Goal: Information Seeking & Learning: Learn about a topic

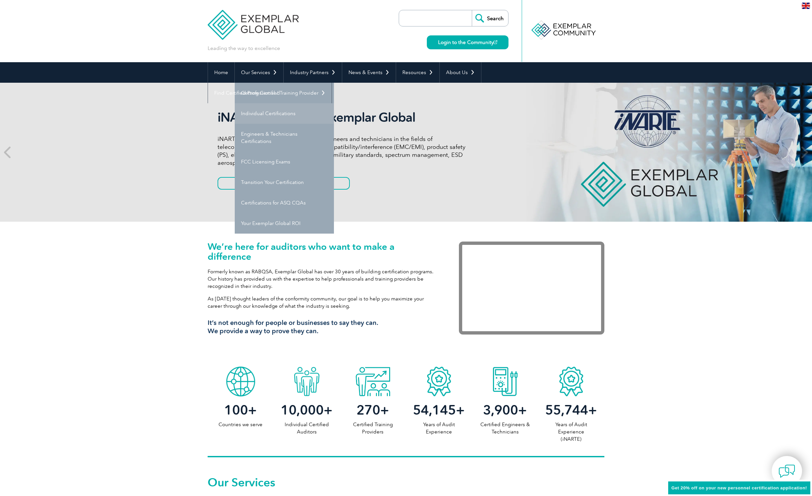
click at [264, 113] on link "Individual Certifications" at bounding box center [284, 113] width 99 height 20
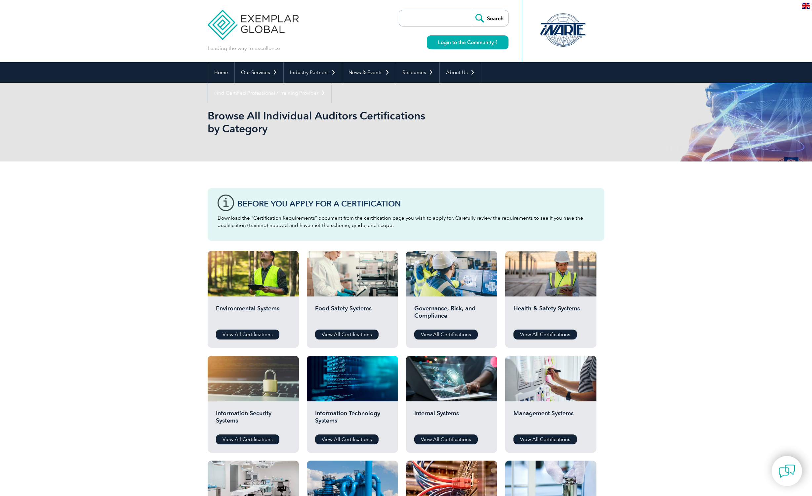
click at [420, 19] on input "search" at bounding box center [436, 18] width 69 height 16
type input "iso 27001"
click at [490, 18] on input "Search" at bounding box center [490, 18] width 36 height 16
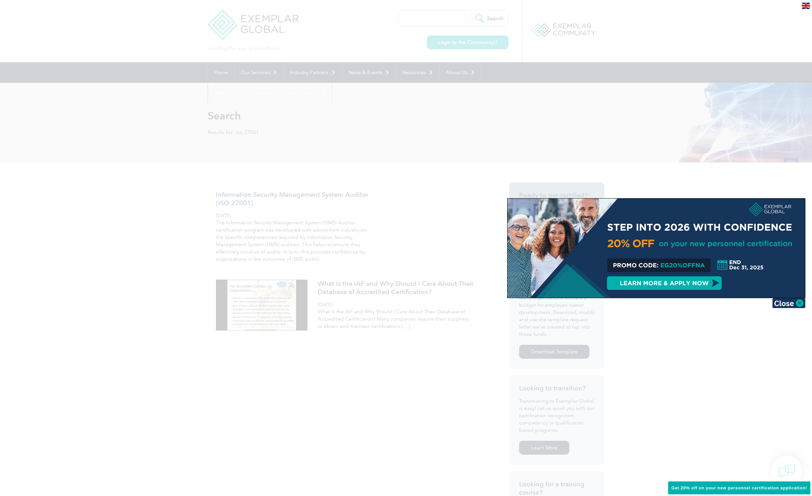
click at [272, 196] on div at bounding box center [406, 248] width 812 height 496
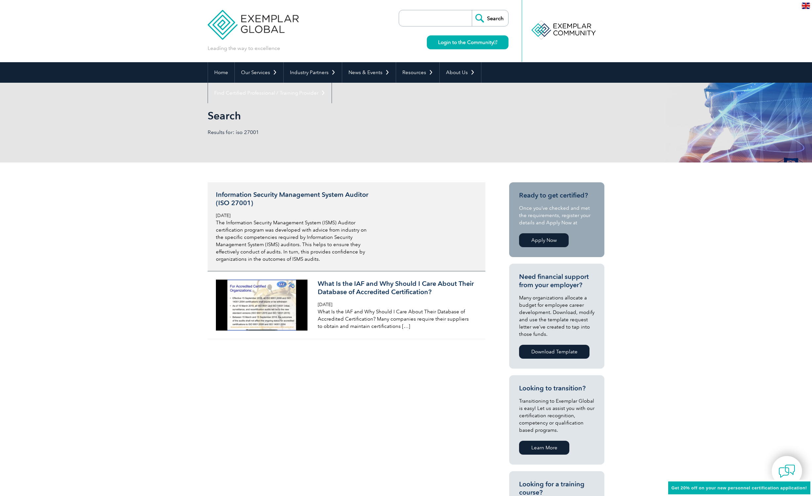
click at [272, 197] on h3 "Information Security Management System Auditor (ISO 27001)" at bounding box center [294, 198] width 157 height 17
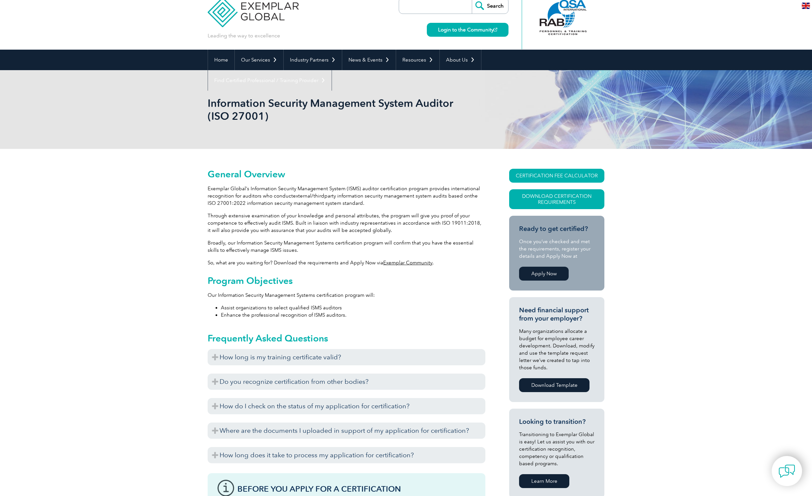
scroll to position [47, 0]
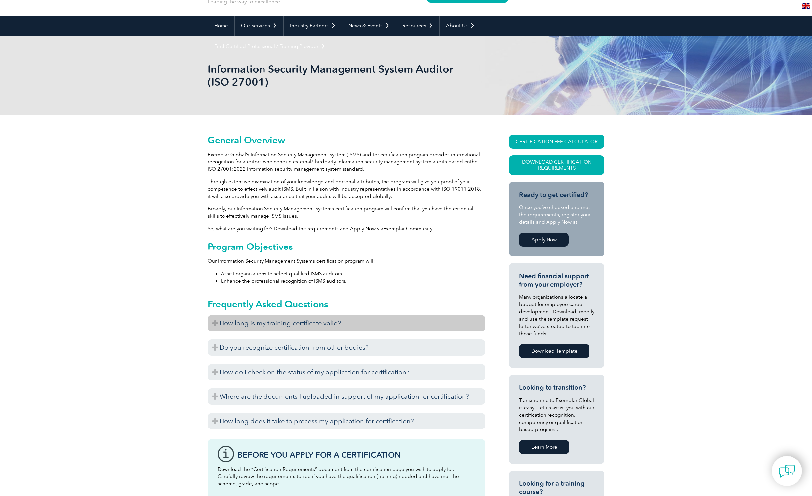
click at [307, 319] on h3 "How long is my training certificate valid?" at bounding box center [347, 323] width 278 height 16
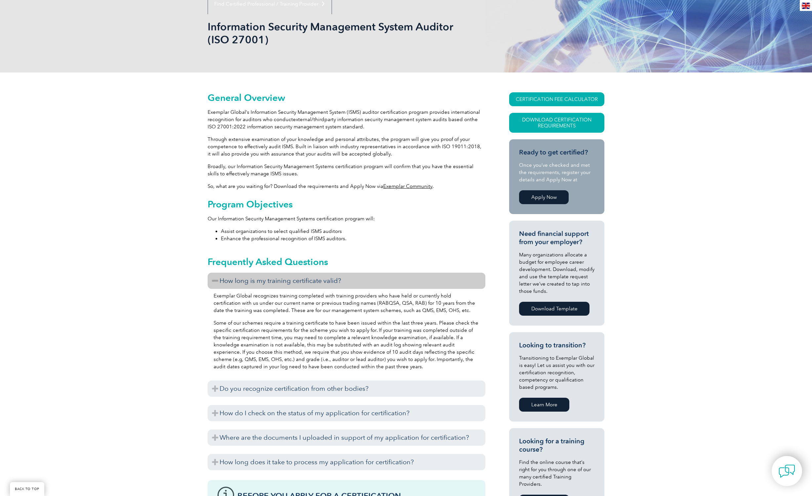
scroll to position [90, 0]
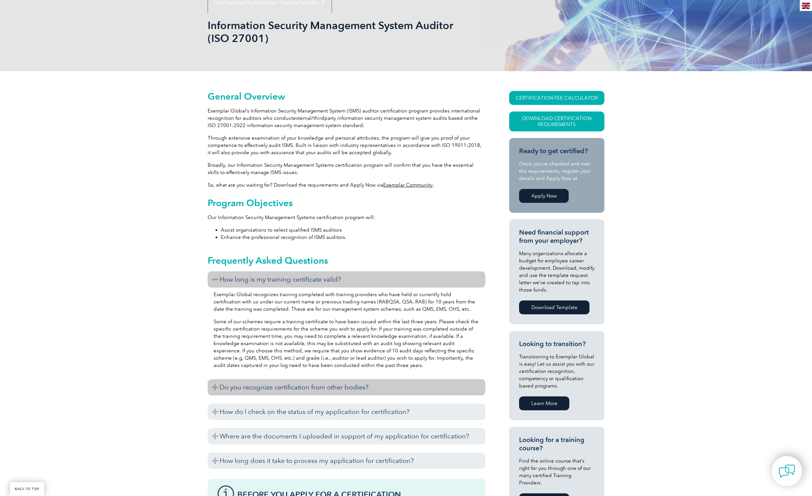
click at [323, 381] on h3 "Do you recognize certification from other bodies?" at bounding box center [347, 387] width 278 height 16
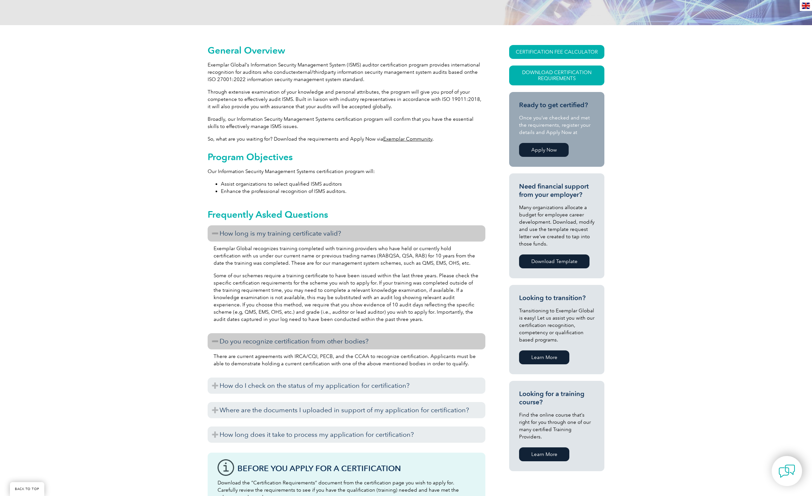
scroll to position [172, 0]
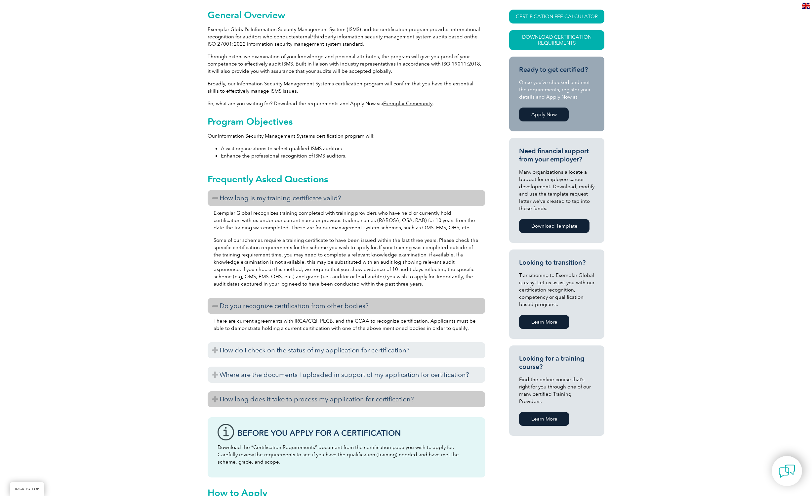
click at [322, 401] on h3 "How long does it take to process my application for certification?" at bounding box center [347, 399] width 278 height 16
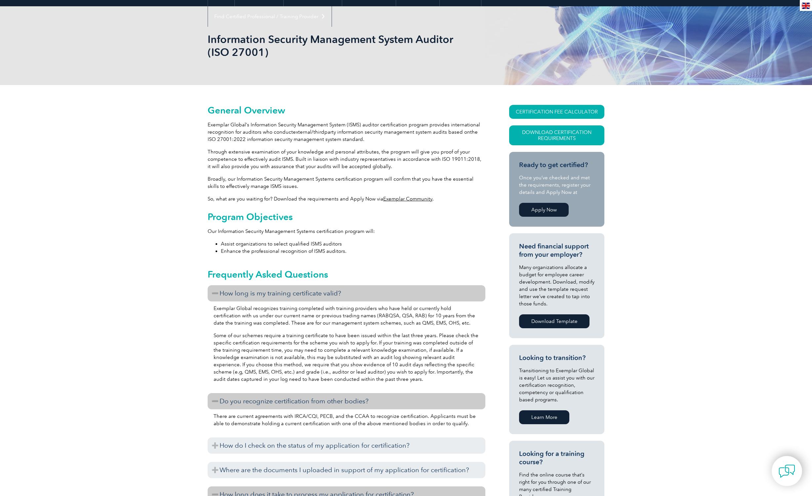
scroll to position [0, 0]
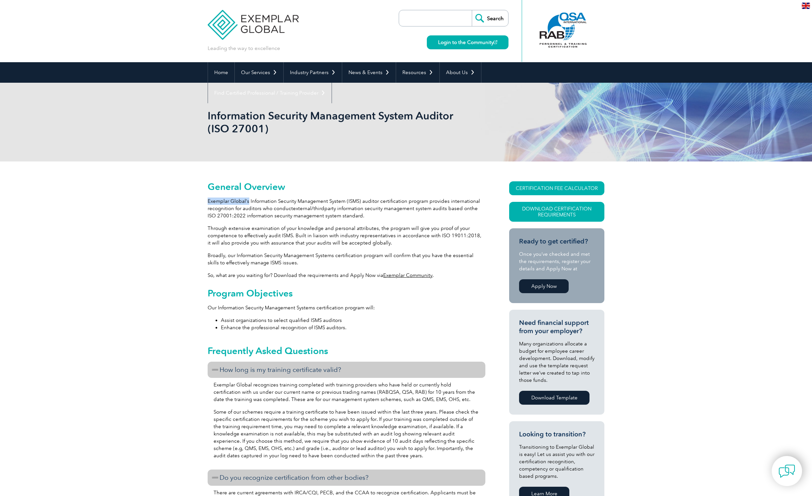
drag, startPoint x: 209, startPoint y: 200, endPoint x: 248, endPoint y: 202, distance: 39.1
click at [248, 202] on p "Exemplar Global’s Information Security Management System (ISMS) auditor certifi…" at bounding box center [347, 208] width 278 height 22
copy p "Exemplar Global’s"
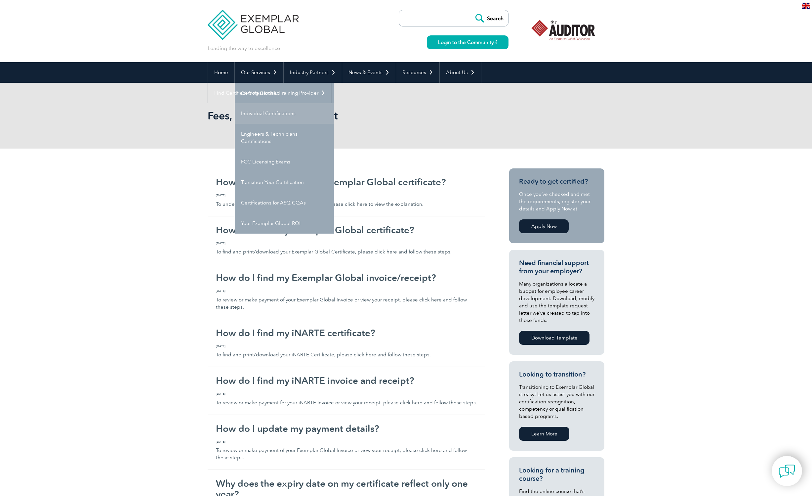
click at [272, 112] on link "Individual Certifications" at bounding box center [284, 113] width 99 height 20
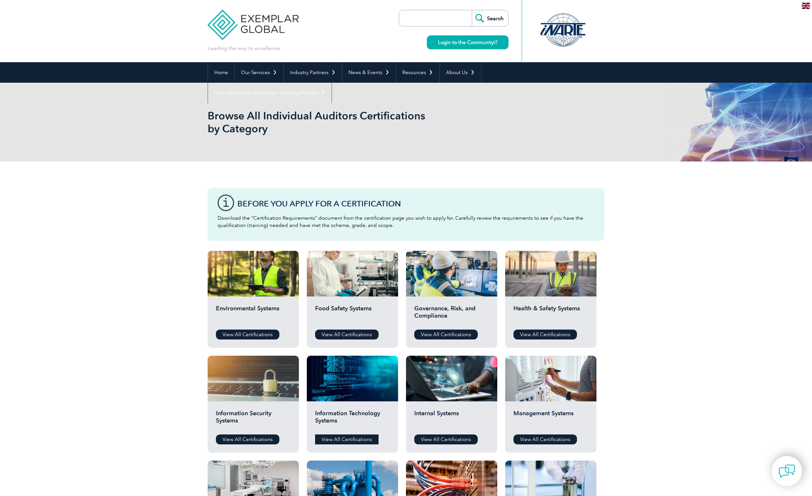
click at [357, 435] on link "View All Certifications" at bounding box center [346, 439] width 63 height 10
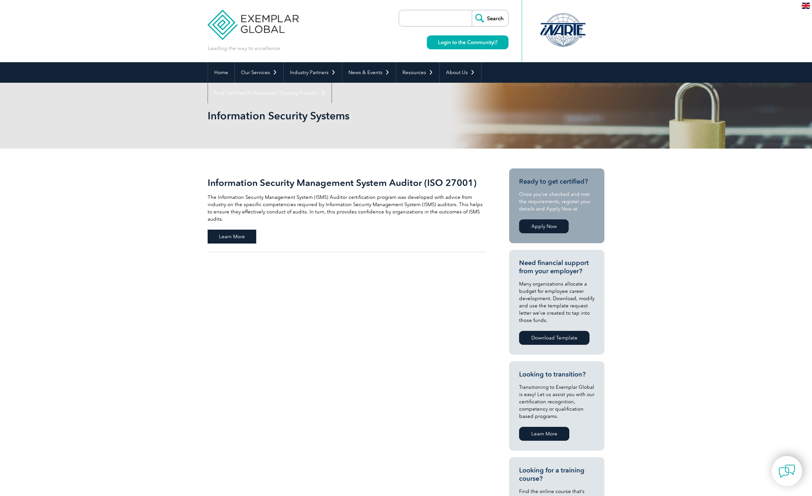
click at [242, 231] on span "Learn More" at bounding box center [232, 236] width 49 height 14
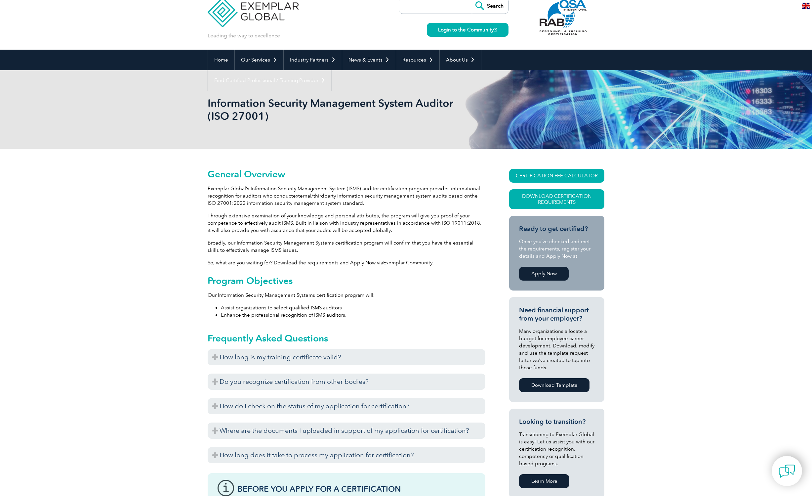
scroll to position [94, 0]
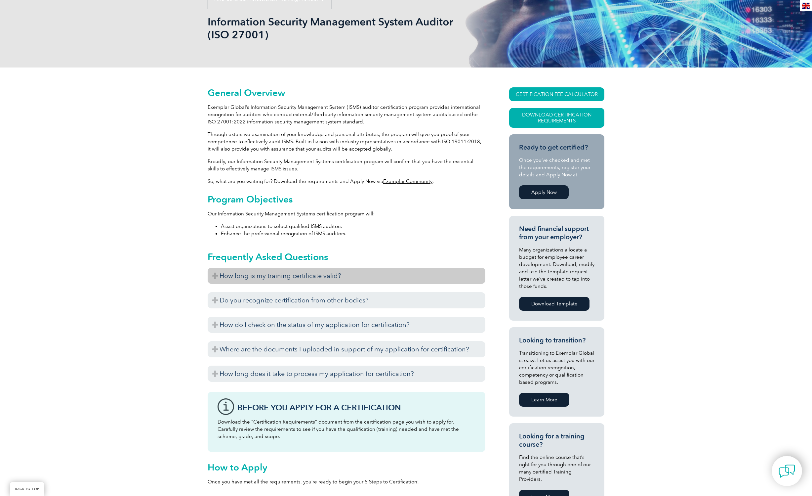
click at [271, 278] on h3 "How long is my training certificate valid?" at bounding box center [347, 275] width 278 height 16
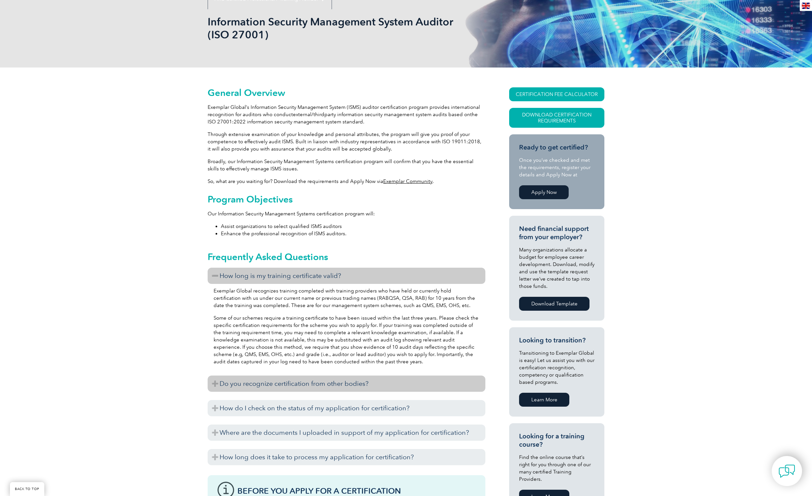
click at [317, 380] on h3 "Do you recognize certification from other bodies?" at bounding box center [347, 383] width 278 height 16
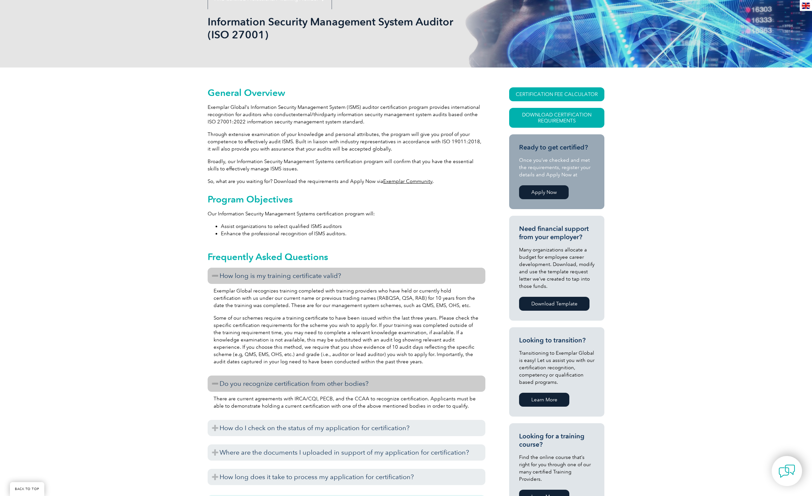
click at [668, 293] on div "General Overview Exemplar Global’s Information Security Management System (ISMS…" at bounding box center [406, 412] width 812 height 690
